Goal: Transaction & Acquisition: Download file/media

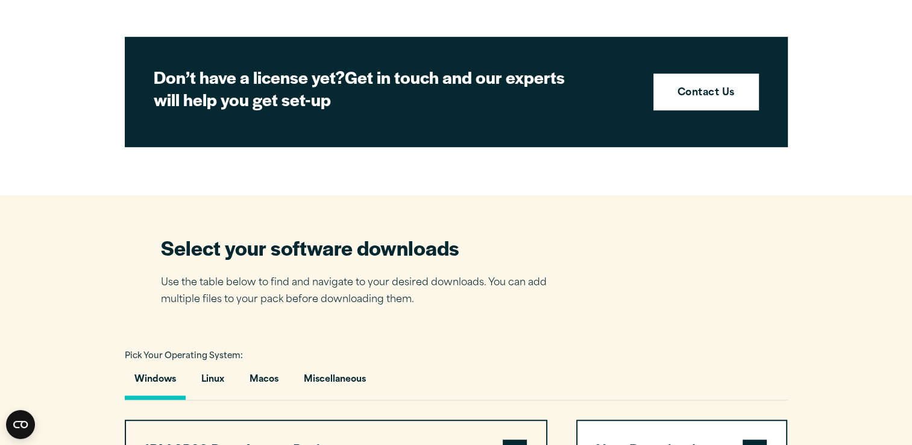
scroll to position [558, 0]
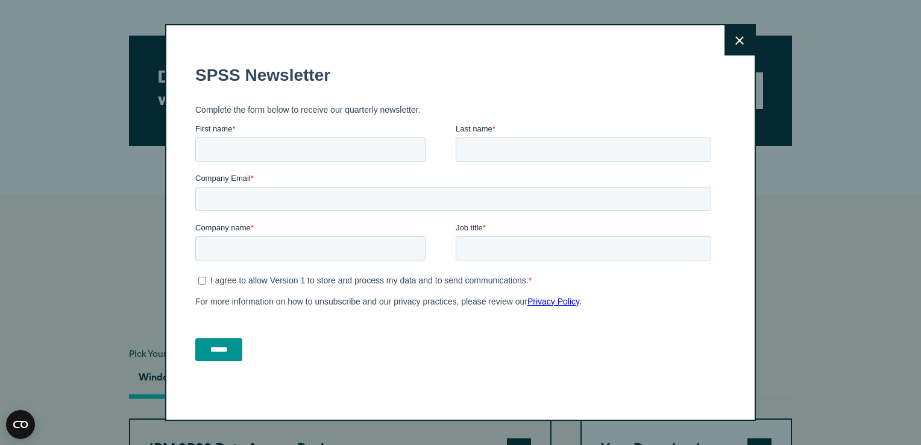
click at [735, 37] on icon at bounding box center [739, 40] width 8 height 9
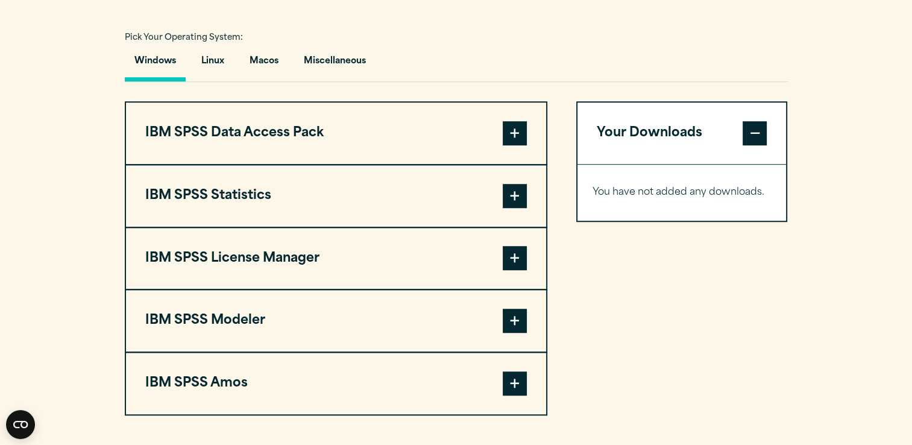
scroll to position [875, 0]
click at [166, 62] on button "Windows" at bounding box center [155, 63] width 61 height 34
click at [512, 125] on span at bounding box center [514, 132] width 24 height 24
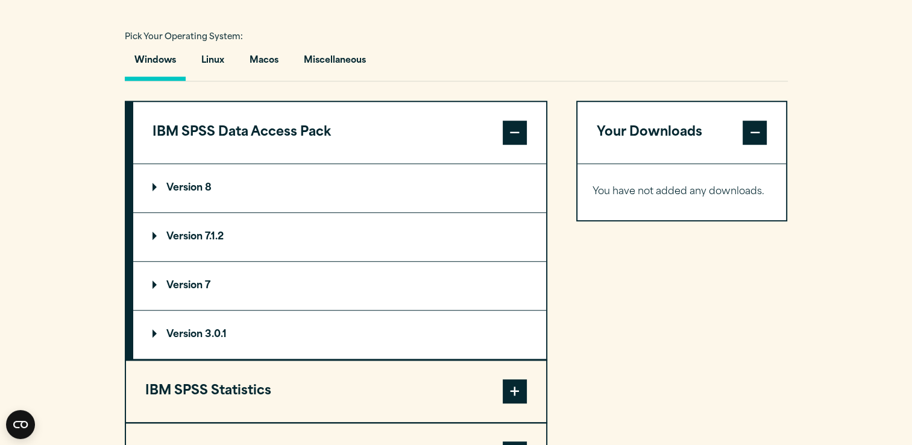
click at [511, 124] on span at bounding box center [514, 132] width 24 height 24
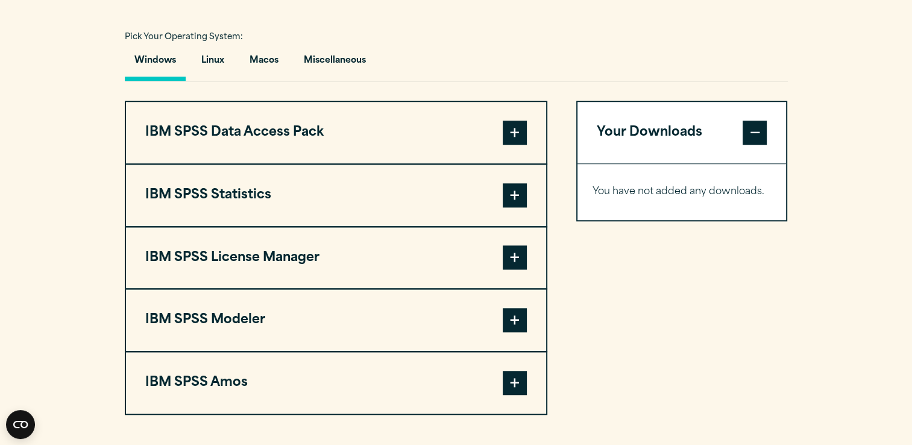
click at [525, 187] on span at bounding box center [514, 195] width 24 height 24
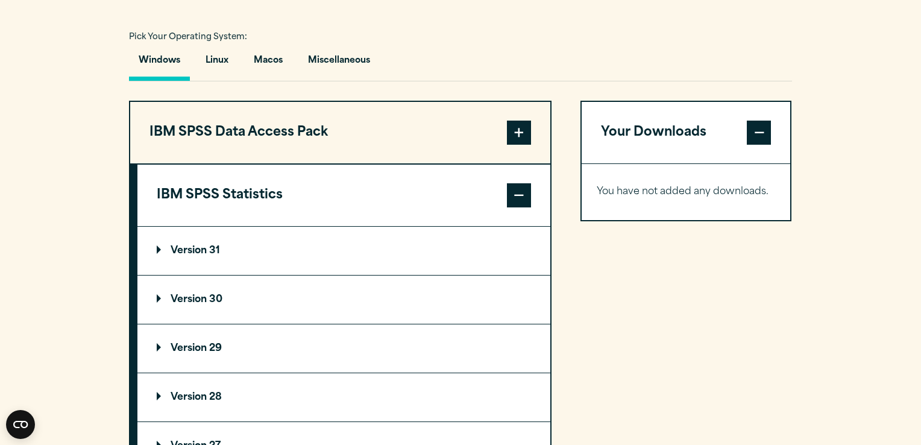
click at [184, 250] on div "Search for: Submit Site Search Part of Open Site Search Open Site Menu Close" at bounding box center [460, 419] width 921 height 2588
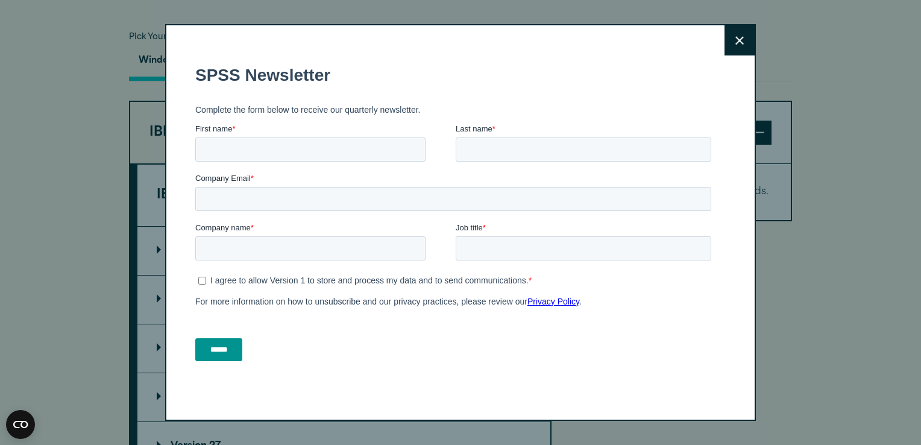
click at [730, 35] on button "Close" at bounding box center [739, 40] width 30 height 30
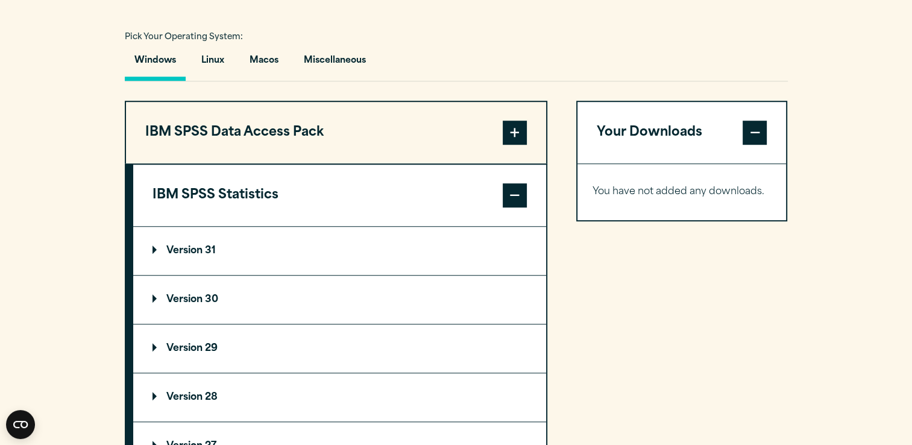
click at [205, 254] on summary "Version 31" at bounding box center [339, 251] width 413 height 48
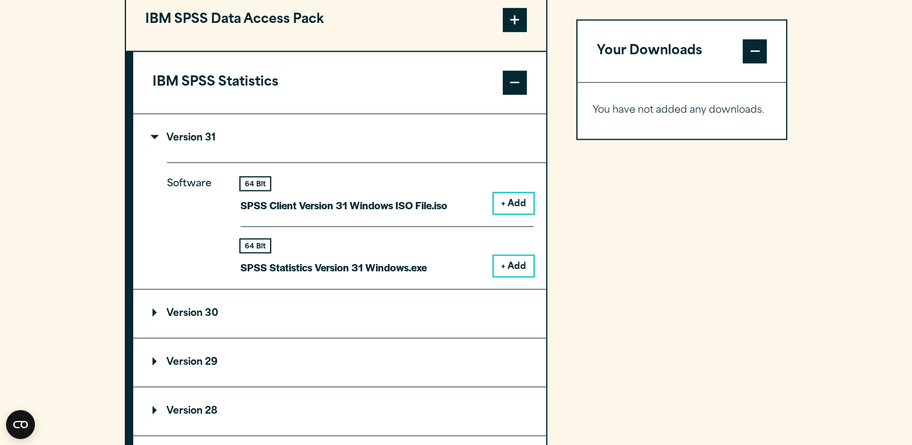
scroll to position [997, 0]
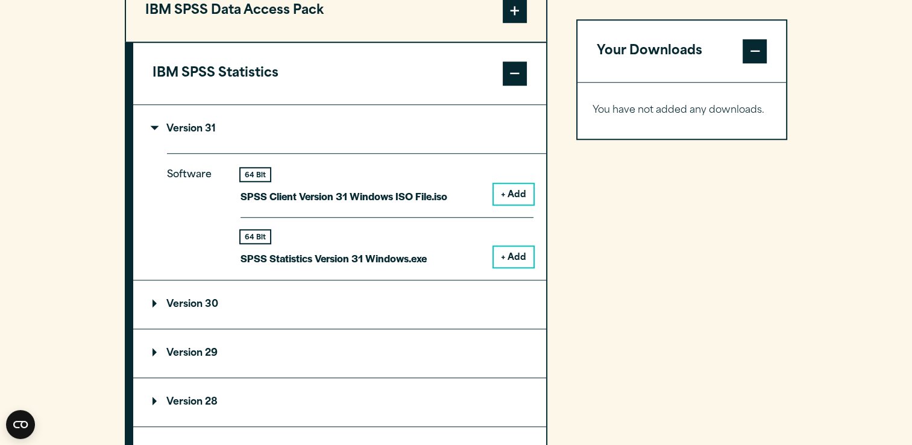
click at [519, 259] on button "+ Add" at bounding box center [513, 256] width 40 height 20
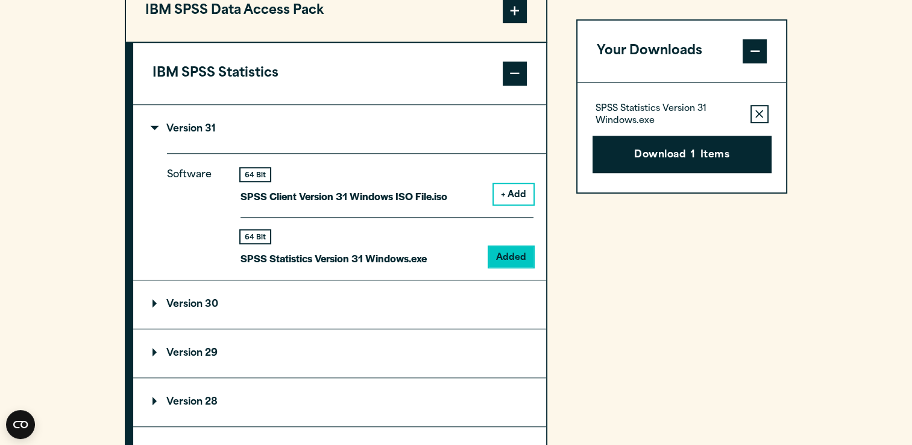
click at [505, 192] on button "+ Add" at bounding box center [513, 194] width 40 height 20
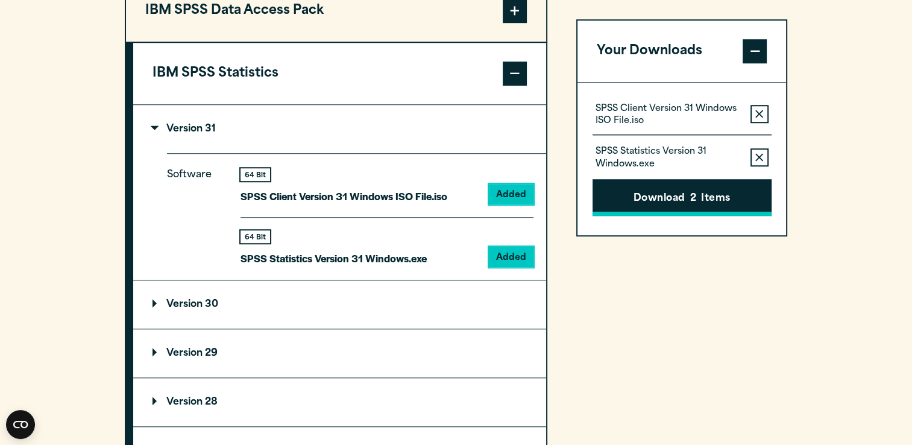
click at [635, 196] on button "Download 2 Items" at bounding box center [681, 197] width 179 height 37
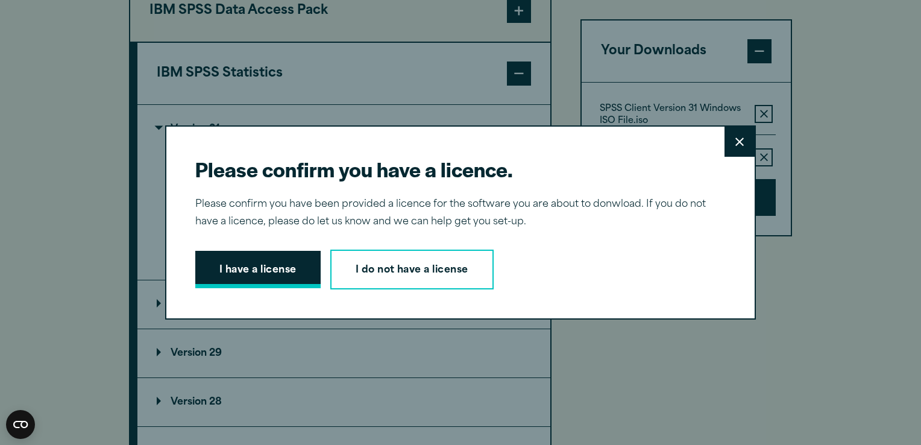
click at [303, 266] on button "I have a license" at bounding box center [257, 269] width 125 height 37
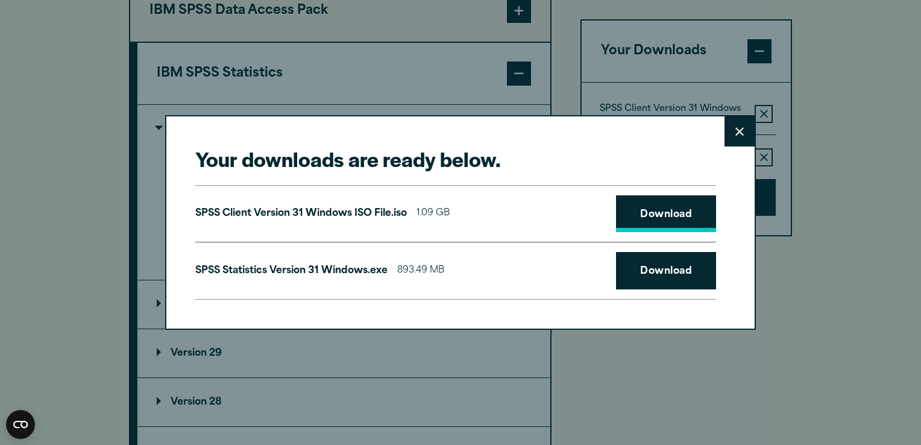
click at [636, 210] on link "Download" at bounding box center [666, 213] width 100 height 37
click at [643, 276] on link "Download" at bounding box center [666, 270] width 100 height 37
click at [733, 136] on button "Close" at bounding box center [739, 131] width 30 height 30
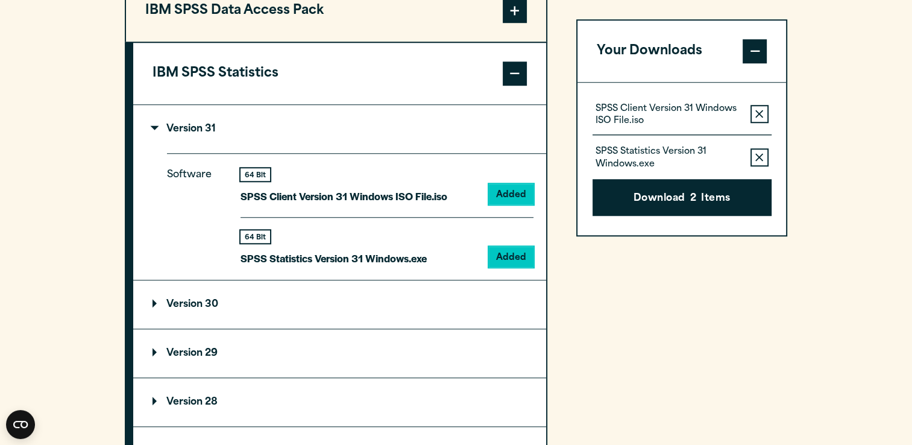
click at [169, 344] on summary "Version 29" at bounding box center [339, 353] width 413 height 48
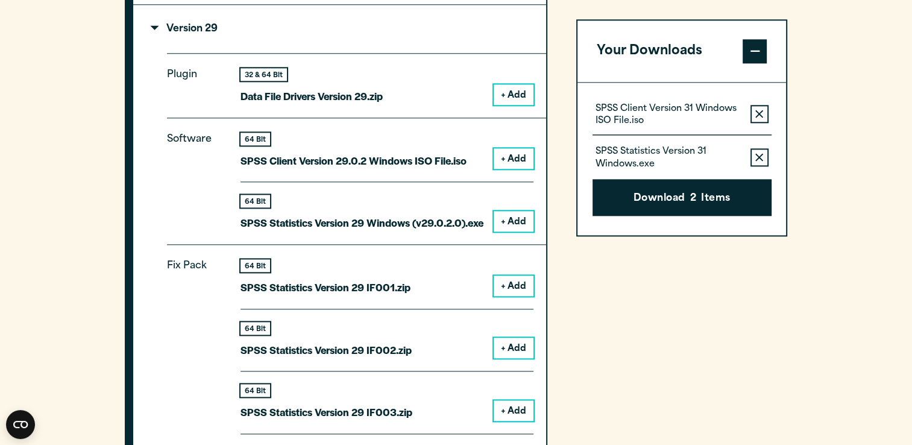
scroll to position [1323, 0]
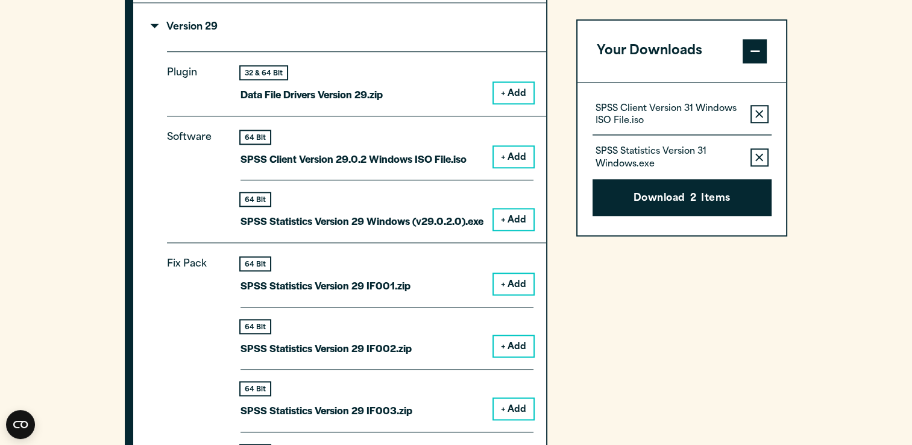
click at [523, 223] on button "+ Add" at bounding box center [513, 219] width 40 height 20
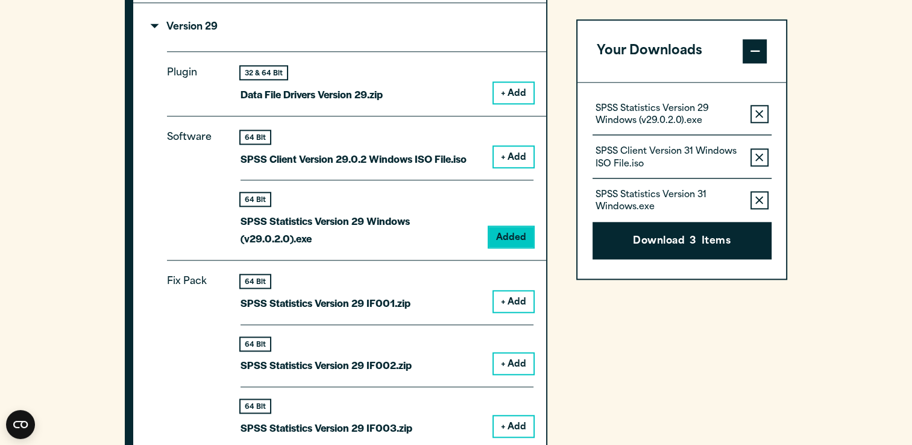
click at [759, 151] on button "Remove this item from your software download list" at bounding box center [759, 157] width 18 height 18
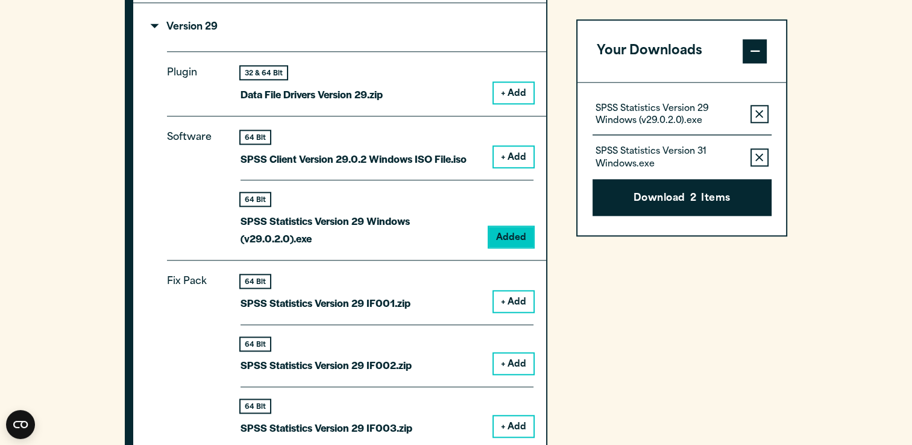
click at [759, 151] on button "Remove this item from your software download list" at bounding box center [759, 157] width 18 height 18
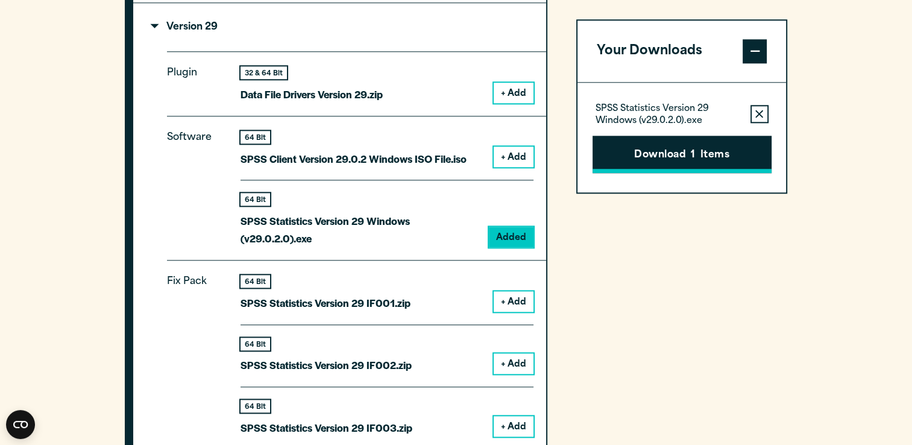
click at [727, 157] on button "Download 1 Items" at bounding box center [681, 154] width 179 height 37
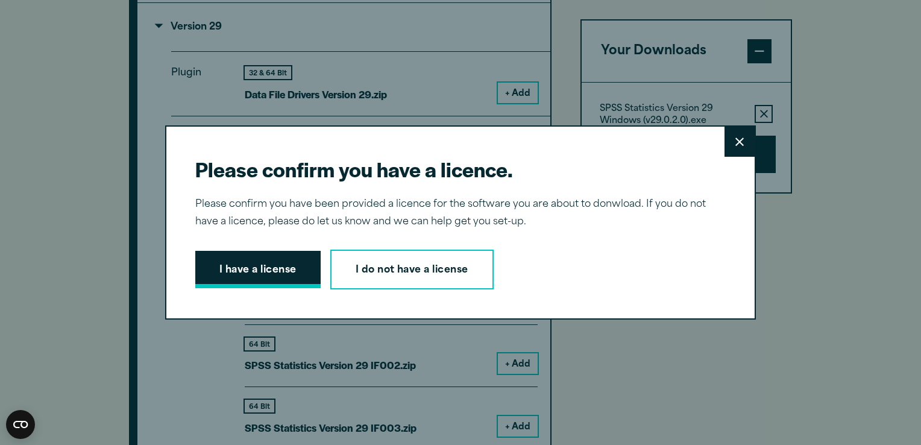
click at [234, 274] on button "I have a license" at bounding box center [257, 269] width 125 height 37
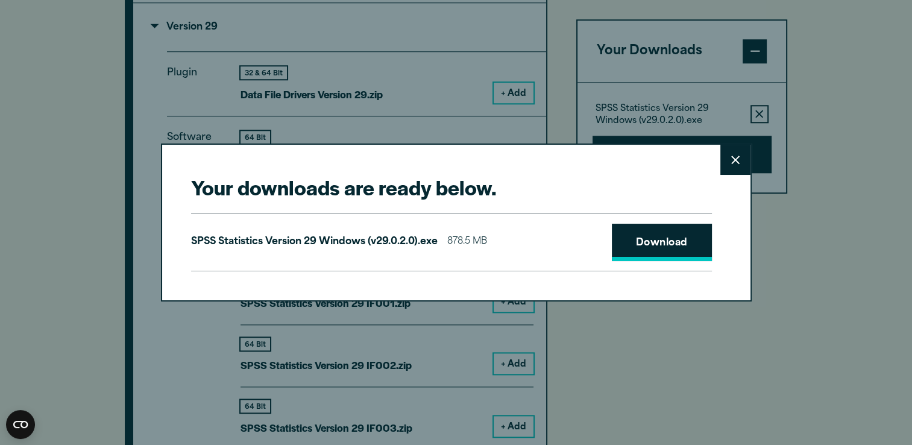
click at [653, 255] on link "Download" at bounding box center [662, 242] width 100 height 37
click at [727, 169] on button "Close" at bounding box center [735, 160] width 30 height 30
